Goal: Information Seeking & Learning: Learn about a topic

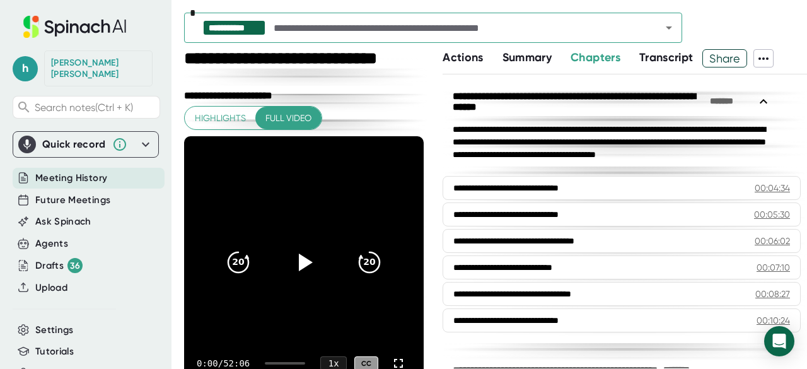
scroll to position [1226, 0]
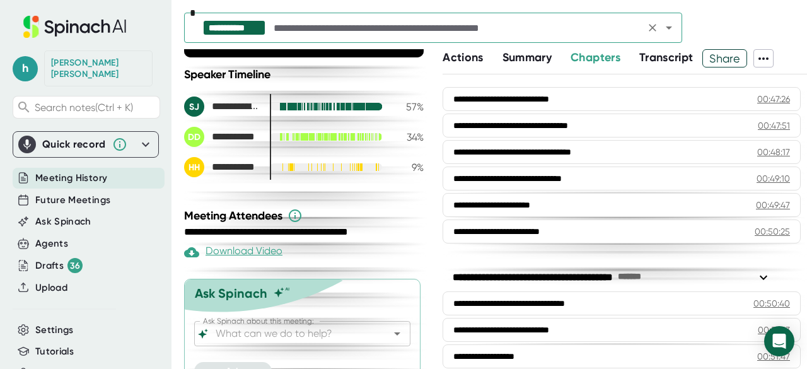
click at [522, 26] on input "text" at bounding box center [456, 28] width 370 height 18
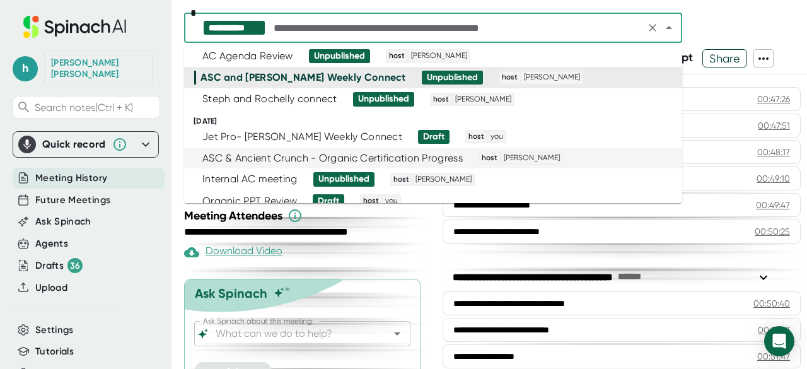
scroll to position [38, 0]
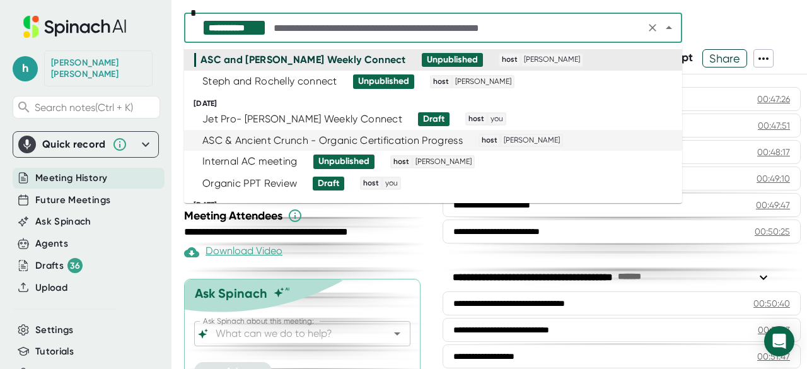
click at [338, 140] on div "ASC & Ancient Crunch - Organic Certification Progress" at bounding box center [332, 140] width 260 height 13
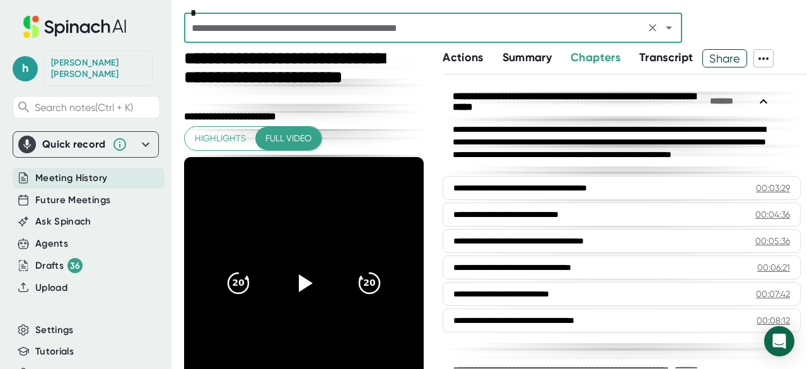
click at [455, 64] on span "Actions" at bounding box center [462, 57] width 40 height 14
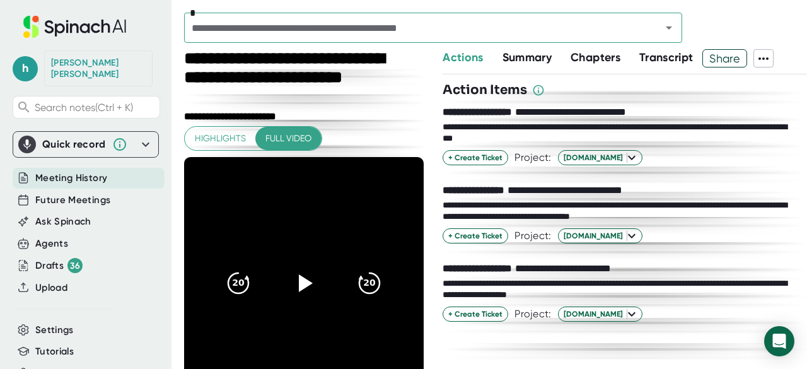
click at [530, 54] on span "Summary" at bounding box center [526, 57] width 49 height 14
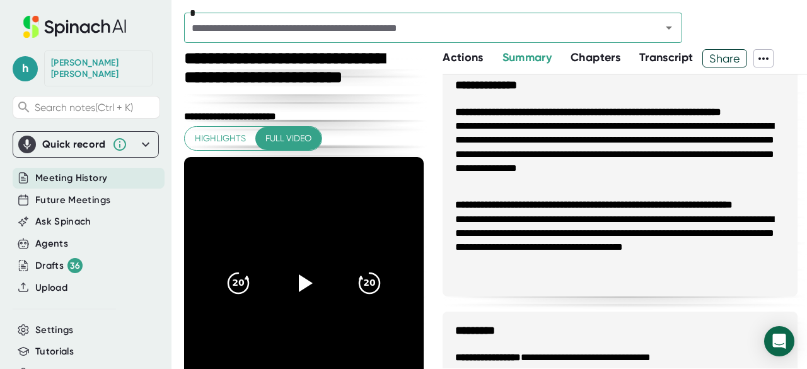
scroll to position [859, 0]
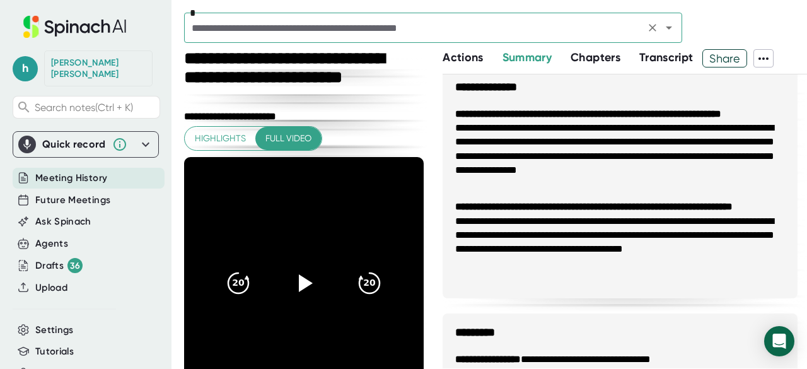
click at [623, 32] on input "text" at bounding box center [414, 28] width 453 height 18
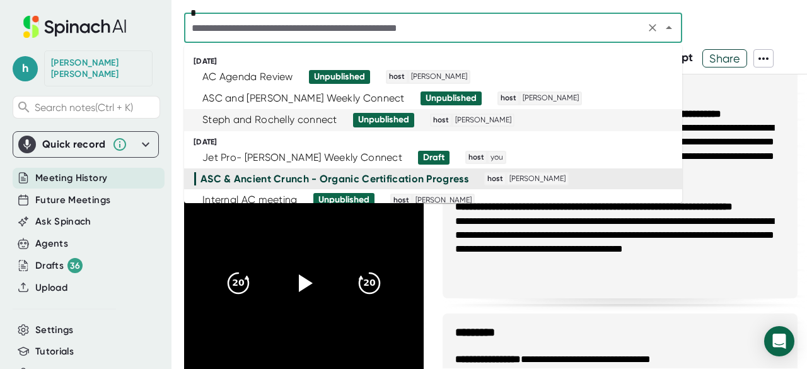
scroll to position [39, 0]
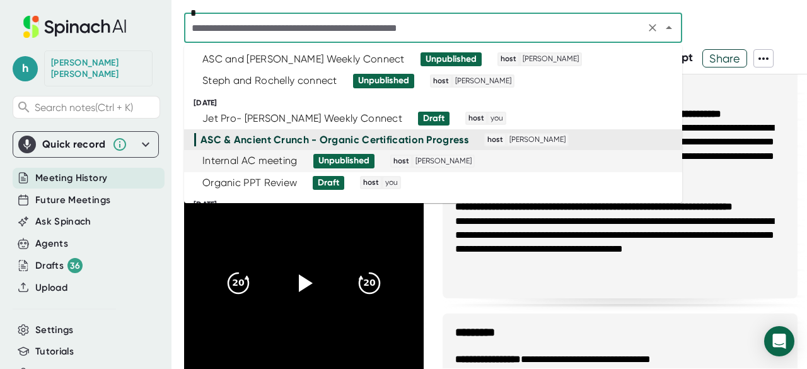
click at [297, 164] on div "Internal AC meeting Unpublished host [PERSON_NAME]" at bounding box center [427, 161] width 467 height 14
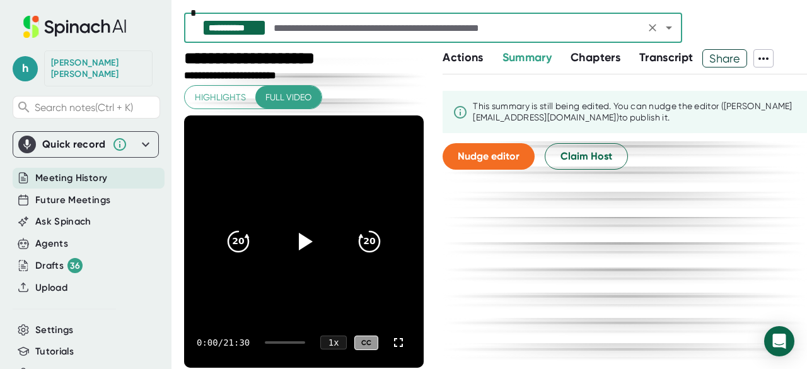
click at [478, 60] on span "Actions" at bounding box center [462, 57] width 40 height 14
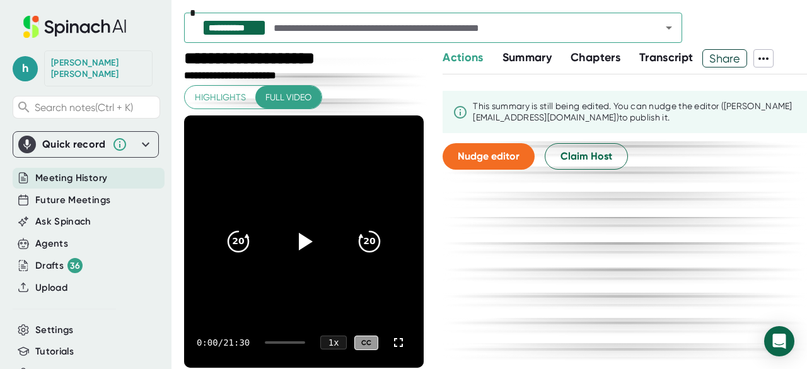
click at [599, 59] on span "Chapters" at bounding box center [595, 57] width 50 height 14
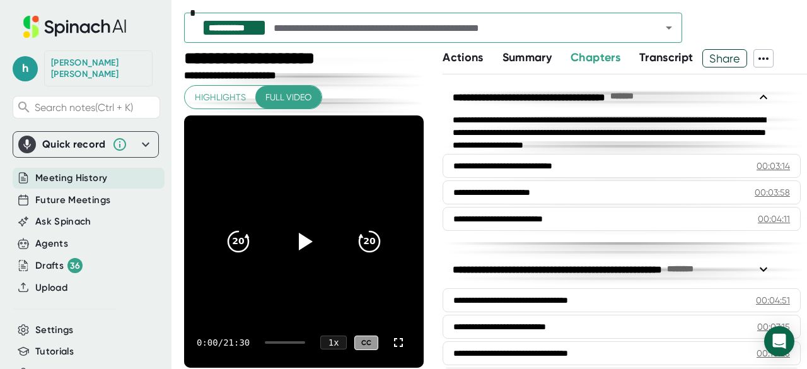
scroll to position [129, 0]
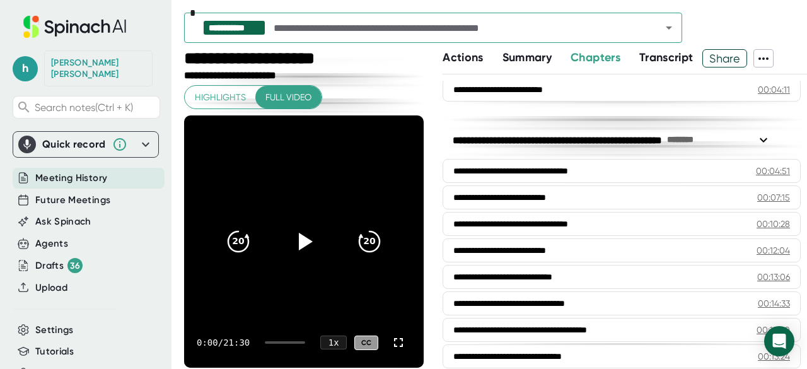
click at [674, 60] on span "Transcript" at bounding box center [666, 57] width 54 height 14
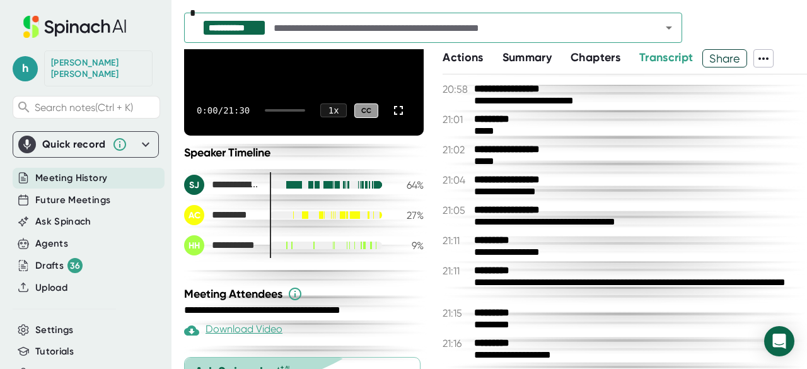
scroll to position [9475, 0]
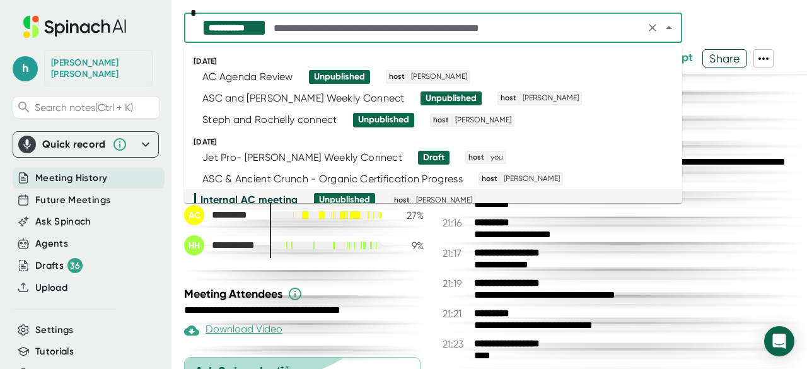
drag, startPoint x: 638, startPoint y: 28, endPoint x: 338, endPoint y: 176, distance: 334.3
click at [338, 176] on div "ASC & Ancient Crunch - Organic Certification Progress" at bounding box center [332, 179] width 260 height 13
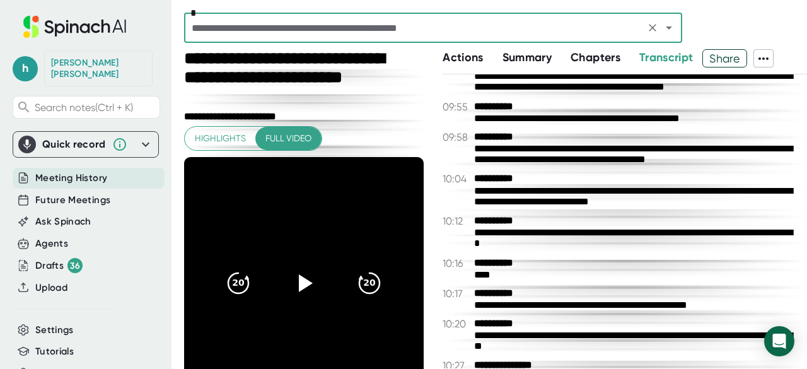
scroll to position [4045, 0]
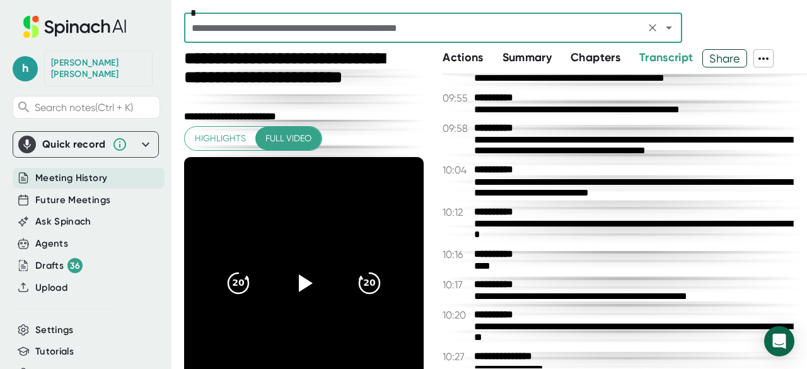
click at [476, 61] on span "Actions" at bounding box center [462, 57] width 40 height 14
